Goal: Browse casually: Explore the website without a specific task or goal

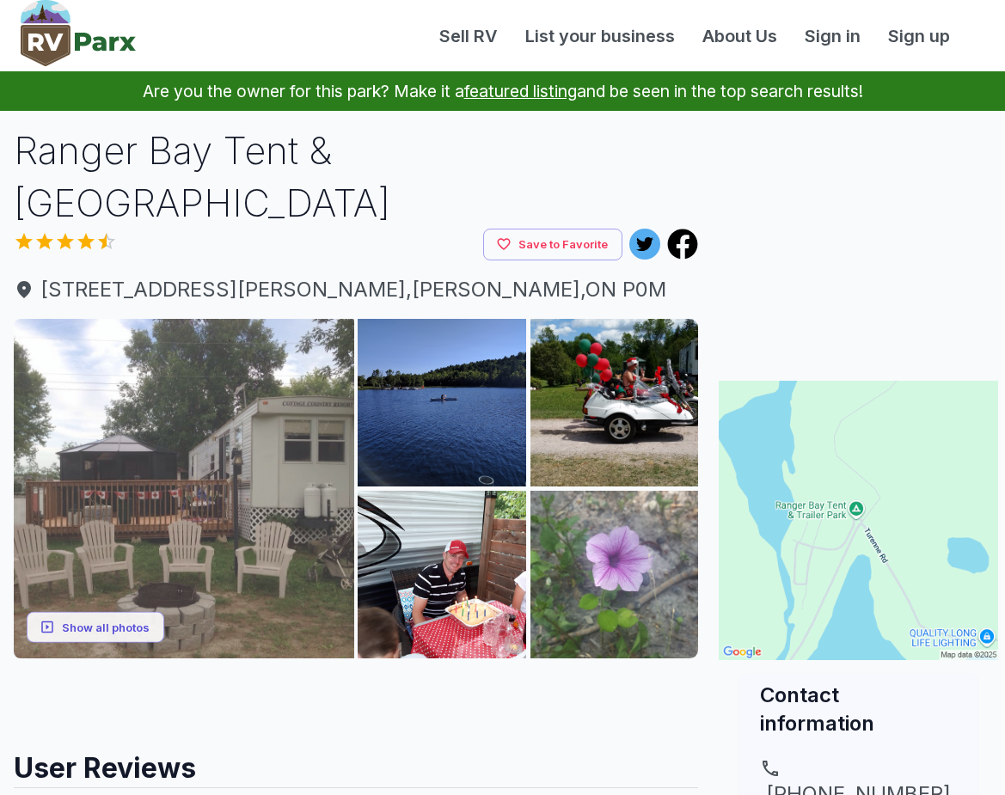
click at [271, 432] on img at bounding box center [184, 489] width 340 height 340
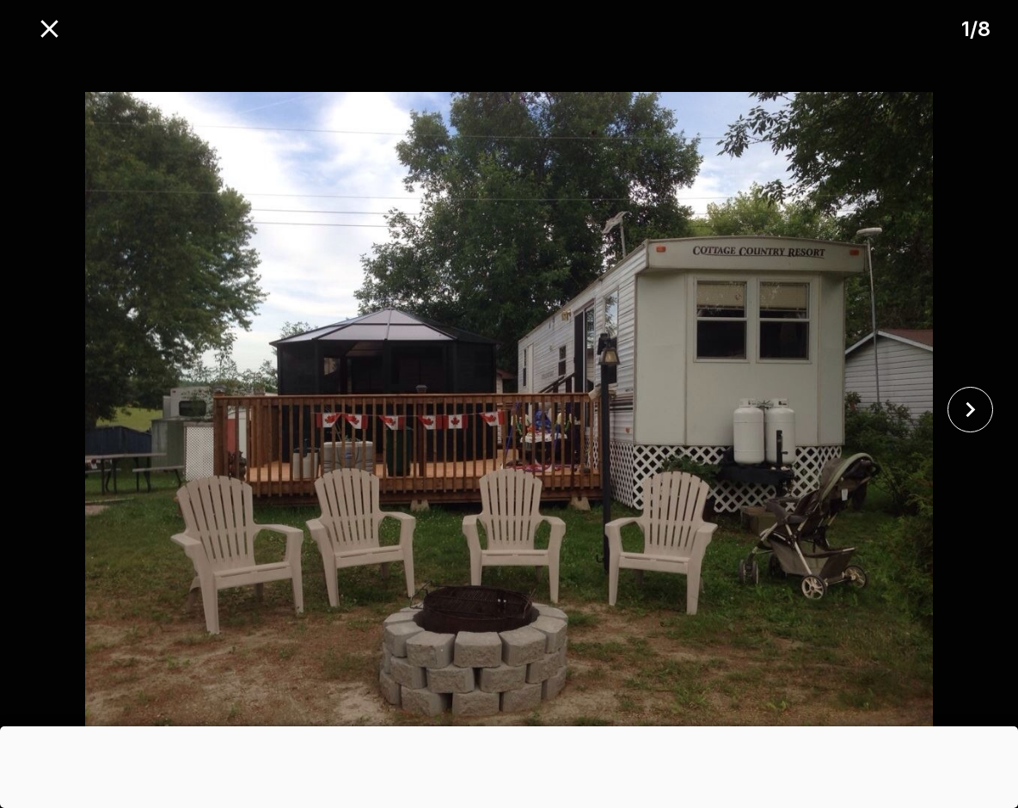
click at [584, 333] on img at bounding box center [509, 410] width 848 height 718
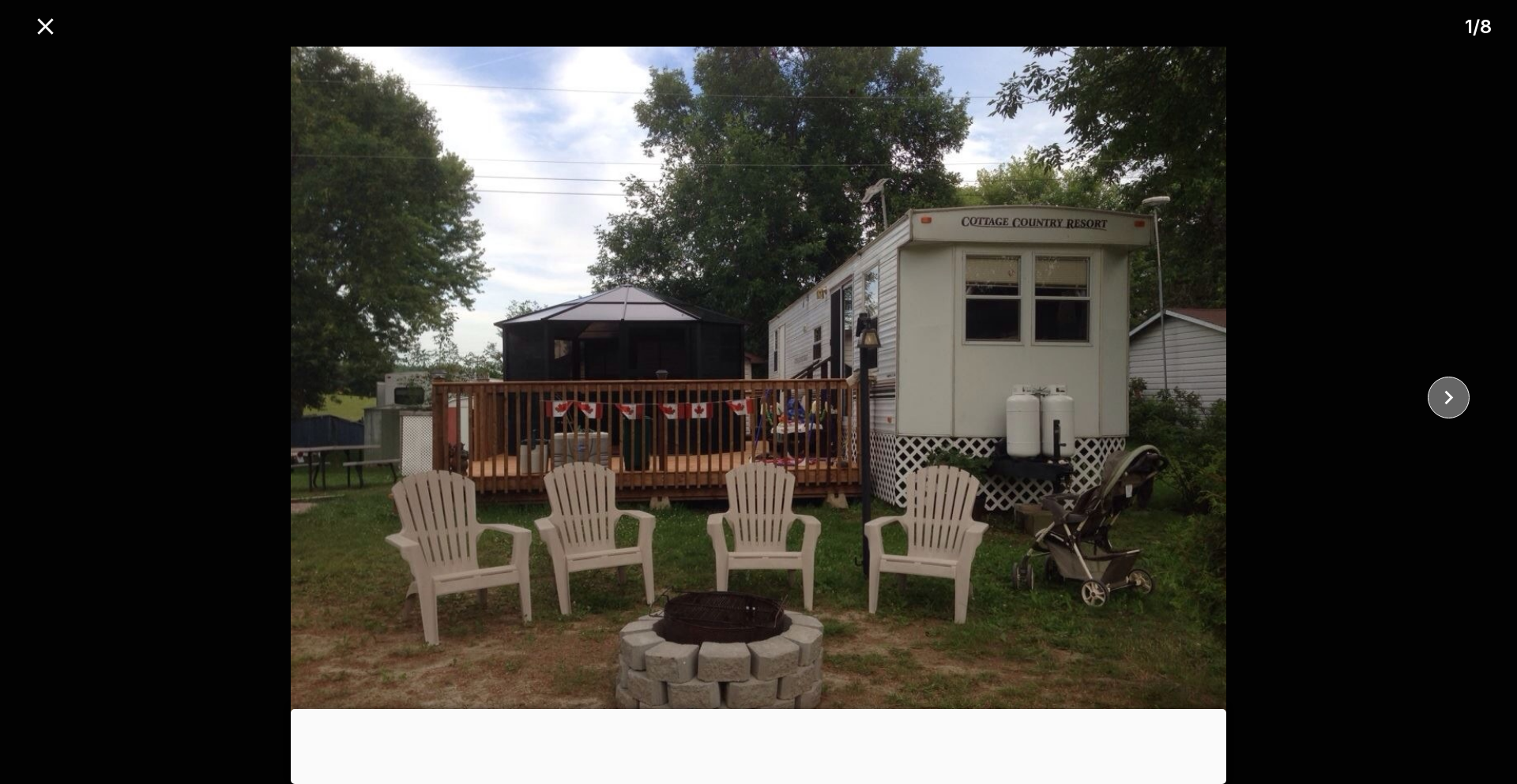
click at [923, 398] on icon "close" at bounding box center [1449, 397] width 8 height 14
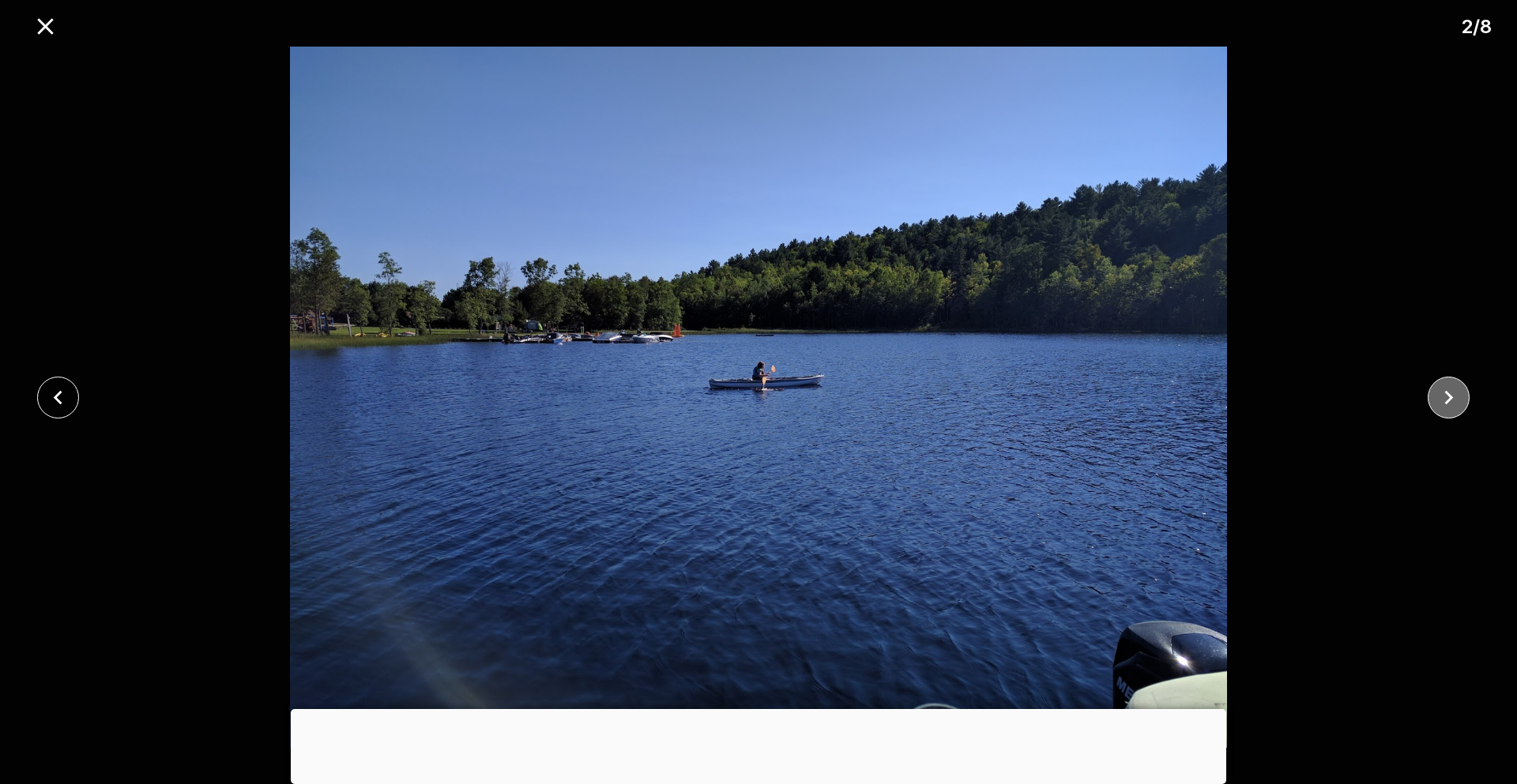
click at [923, 396] on icon "close" at bounding box center [1449, 397] width 8 height 14
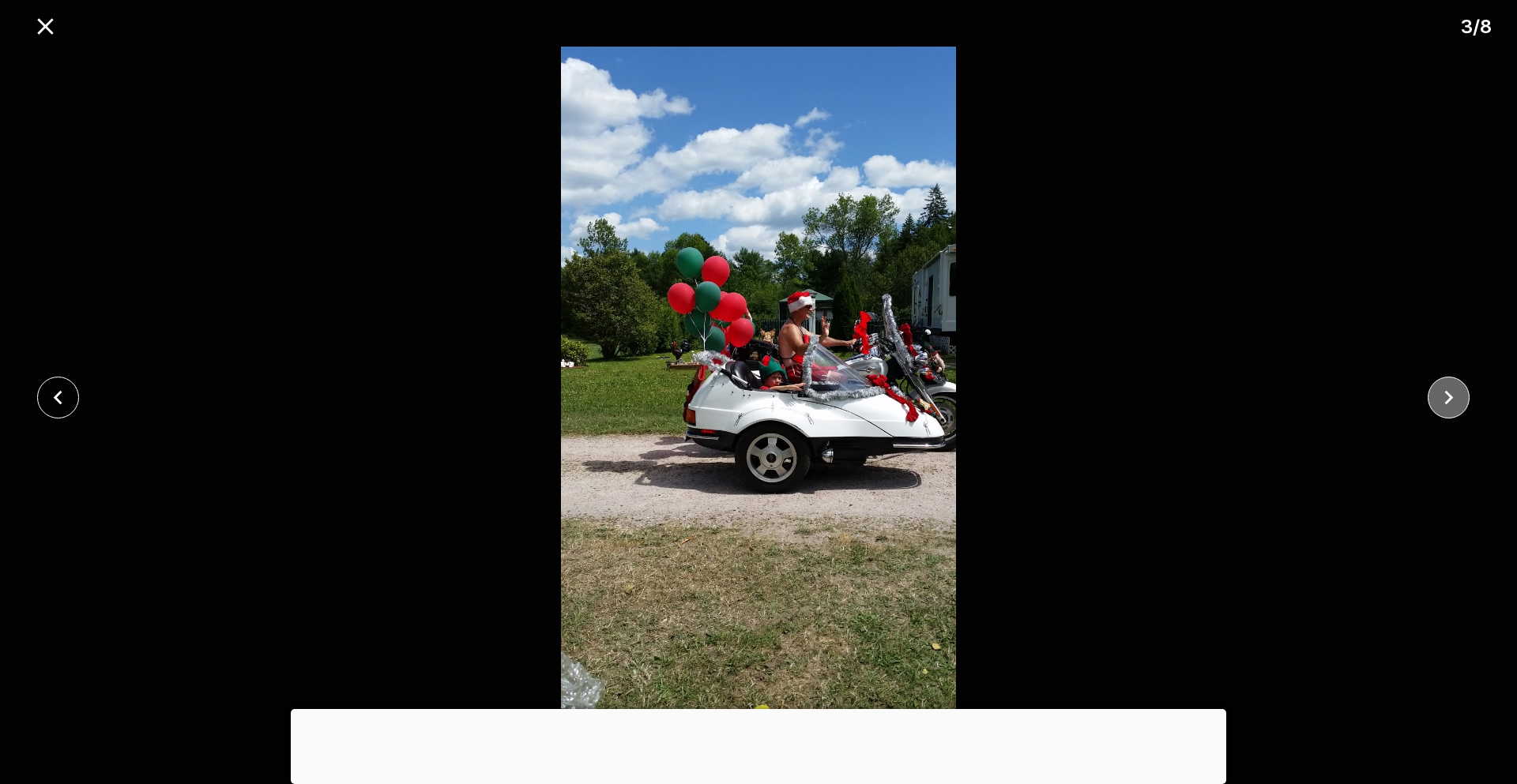
click at [923, 396] on icon "close" at bounding box center [1449, 397] width 8 height 14
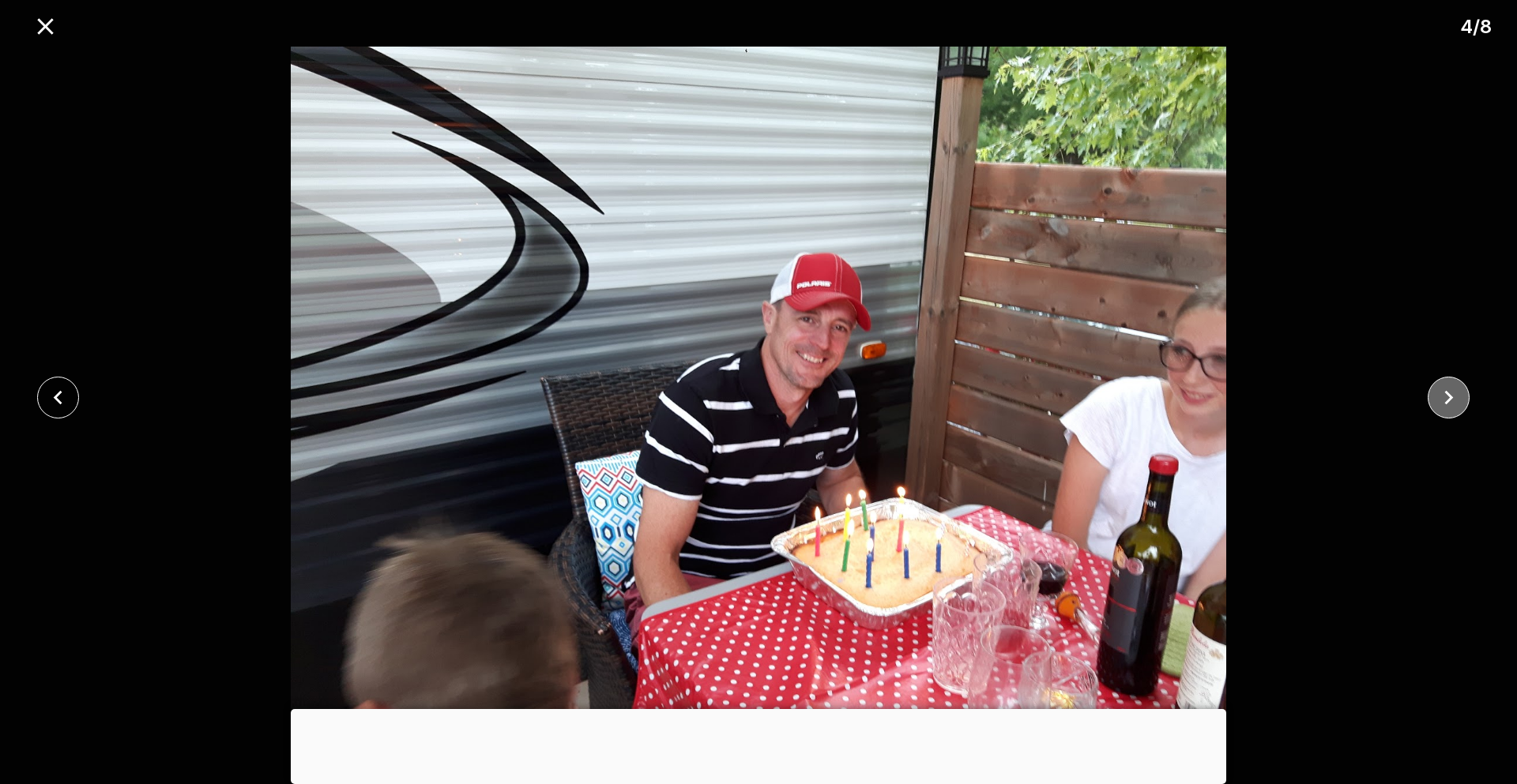
click at [923, 396] on icon "close" at bounding box center [1449, 397] width 8 height 14
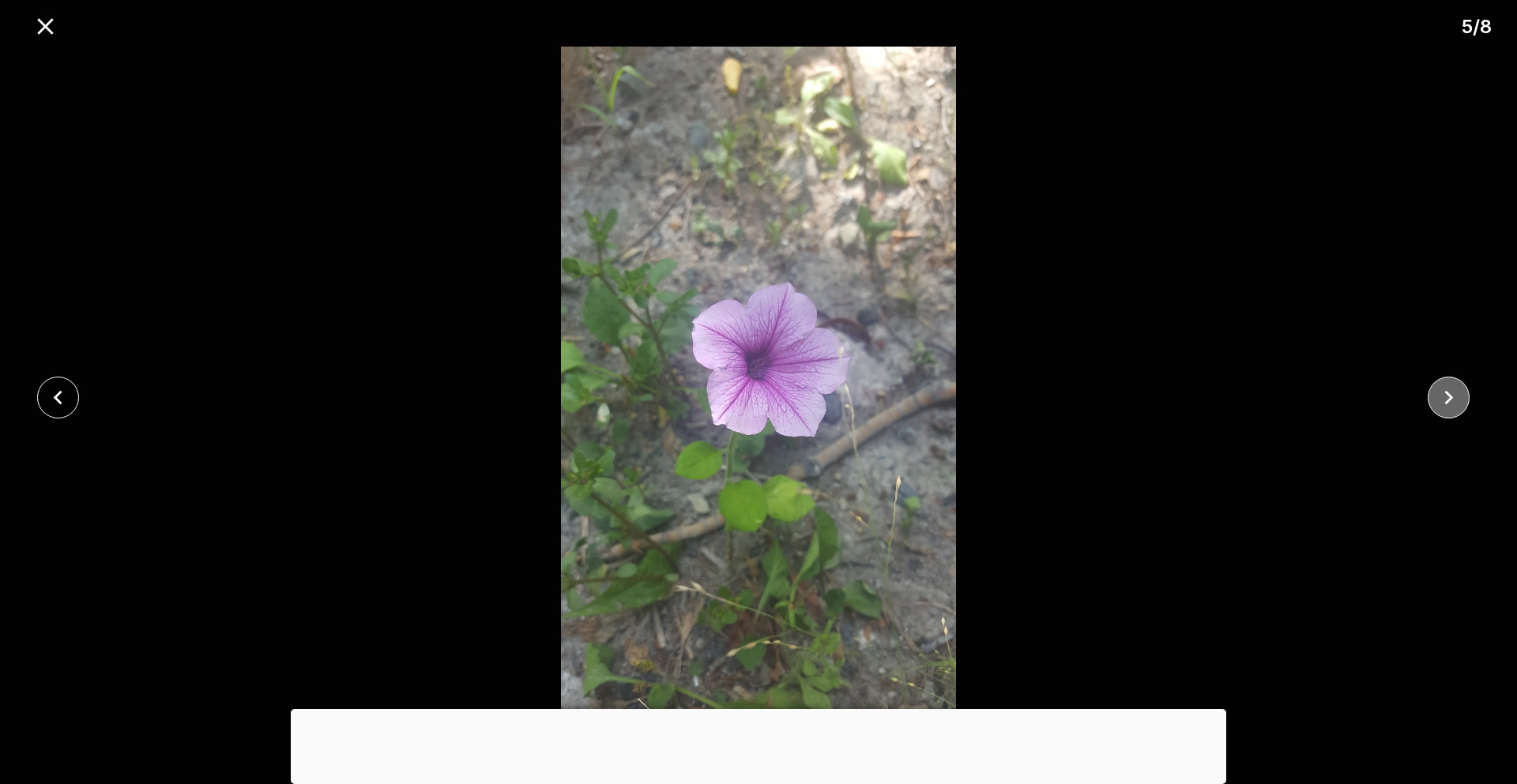
click at [923, 396] on icon "close" at bounding box center [1449, 397] width 8 height 14
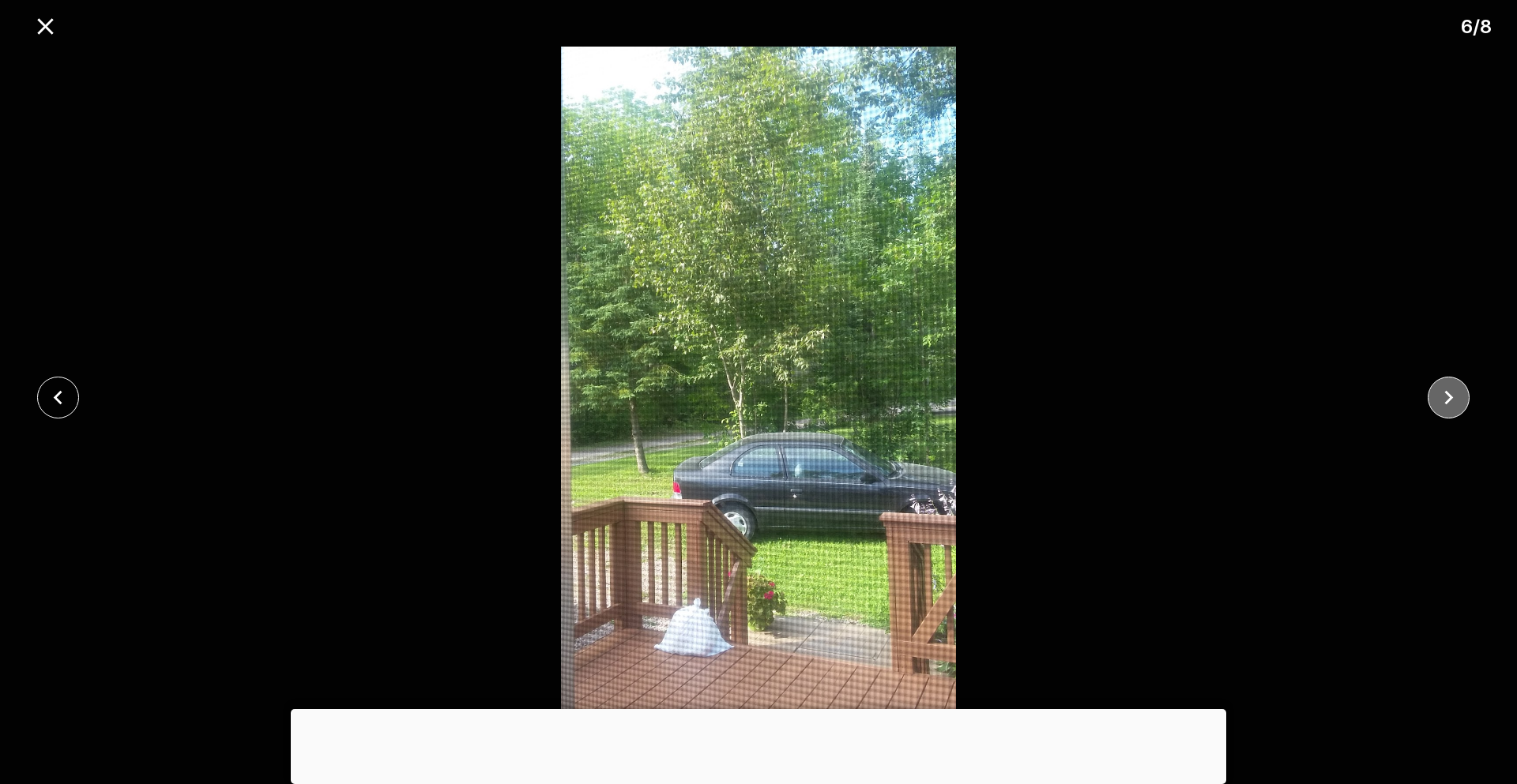
click at [923, 396] on icon "close" at bounding box center [1449, 397] width 8 height 14
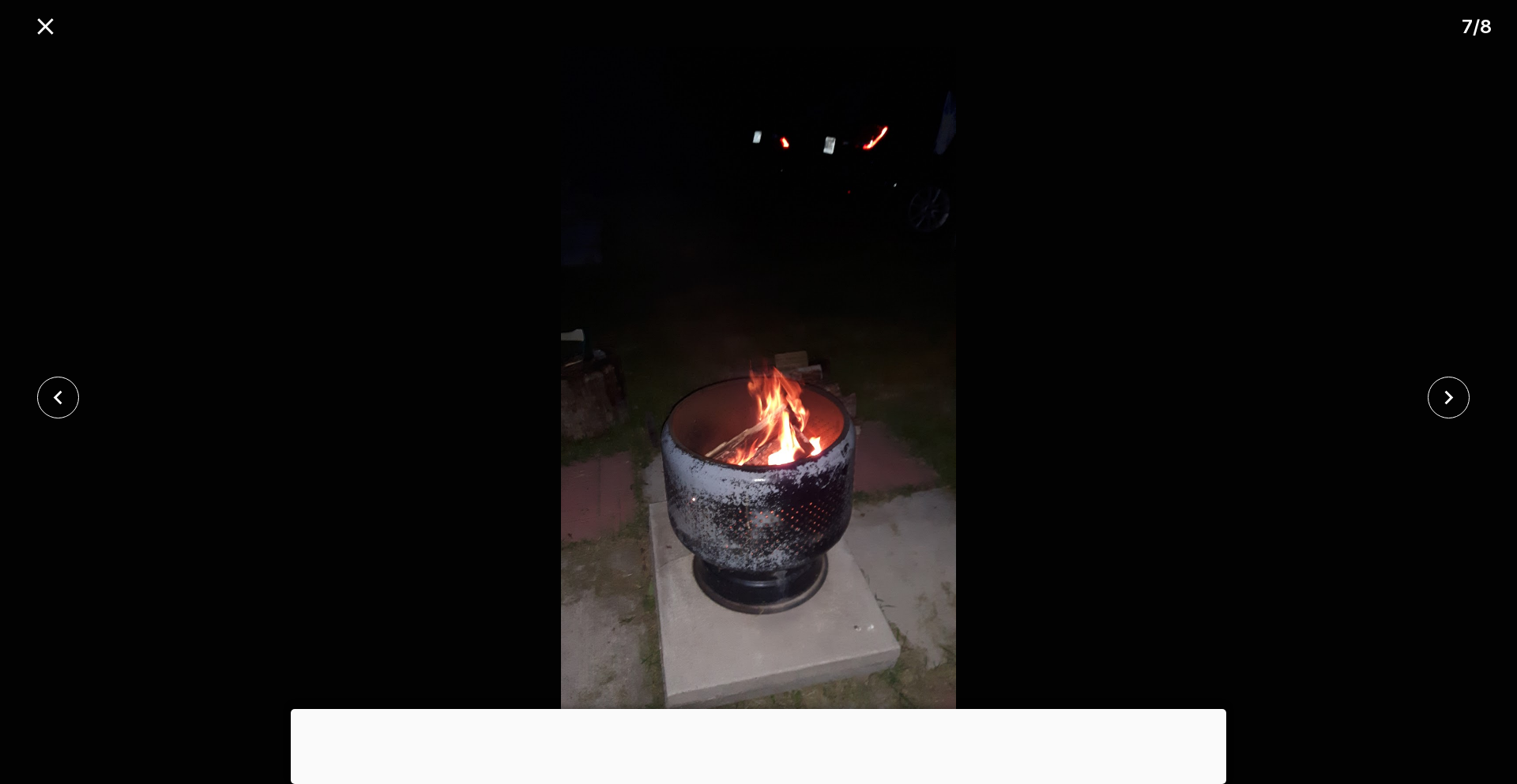
click at [923, 396] on icon "close" at bounding box center [1449, 397] width 8 height 14
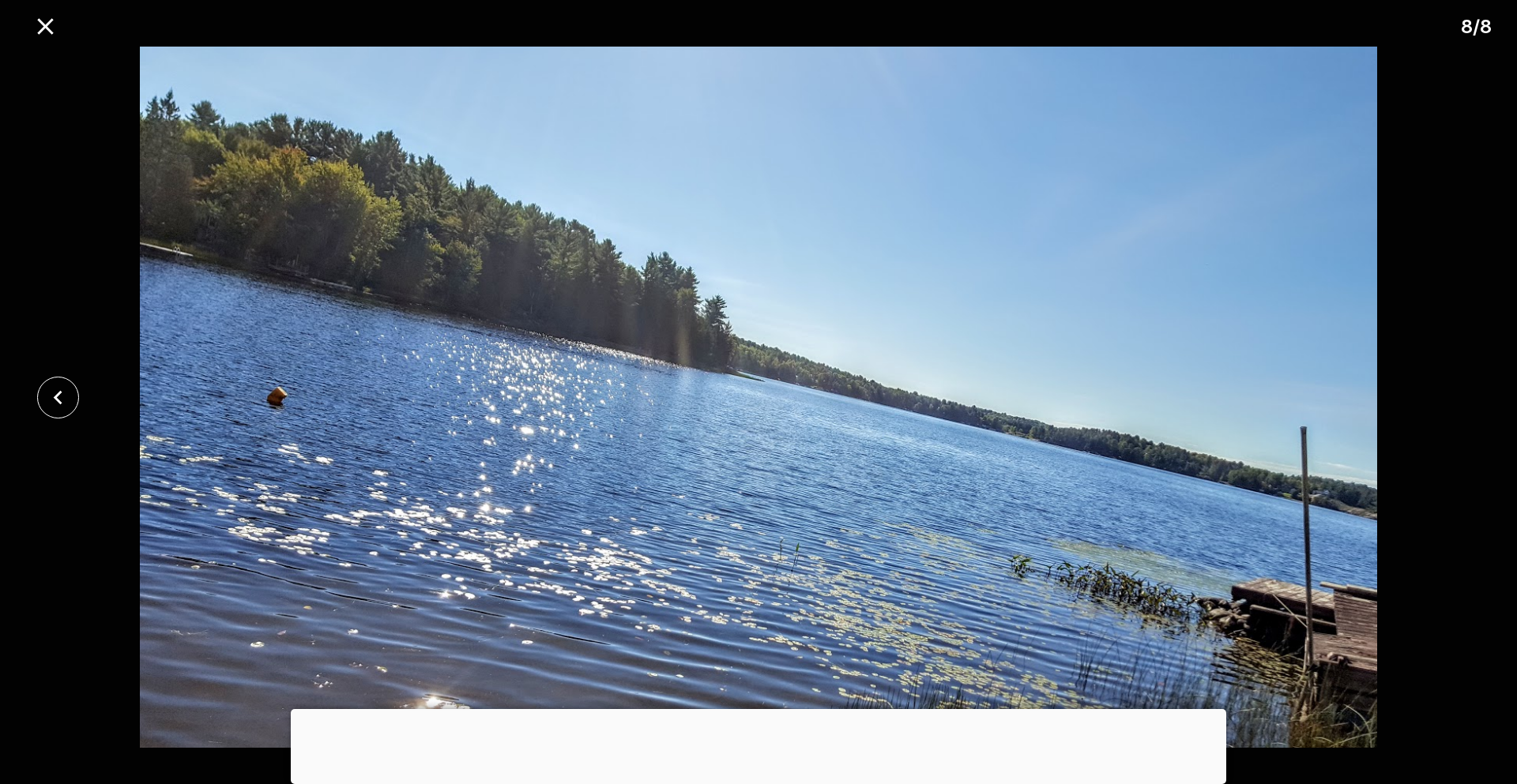
click at [923, 396] on div at bounding box center [758, 397] width 1517 height 701
